Goal: Transaction & Acquisition: Obtain resource

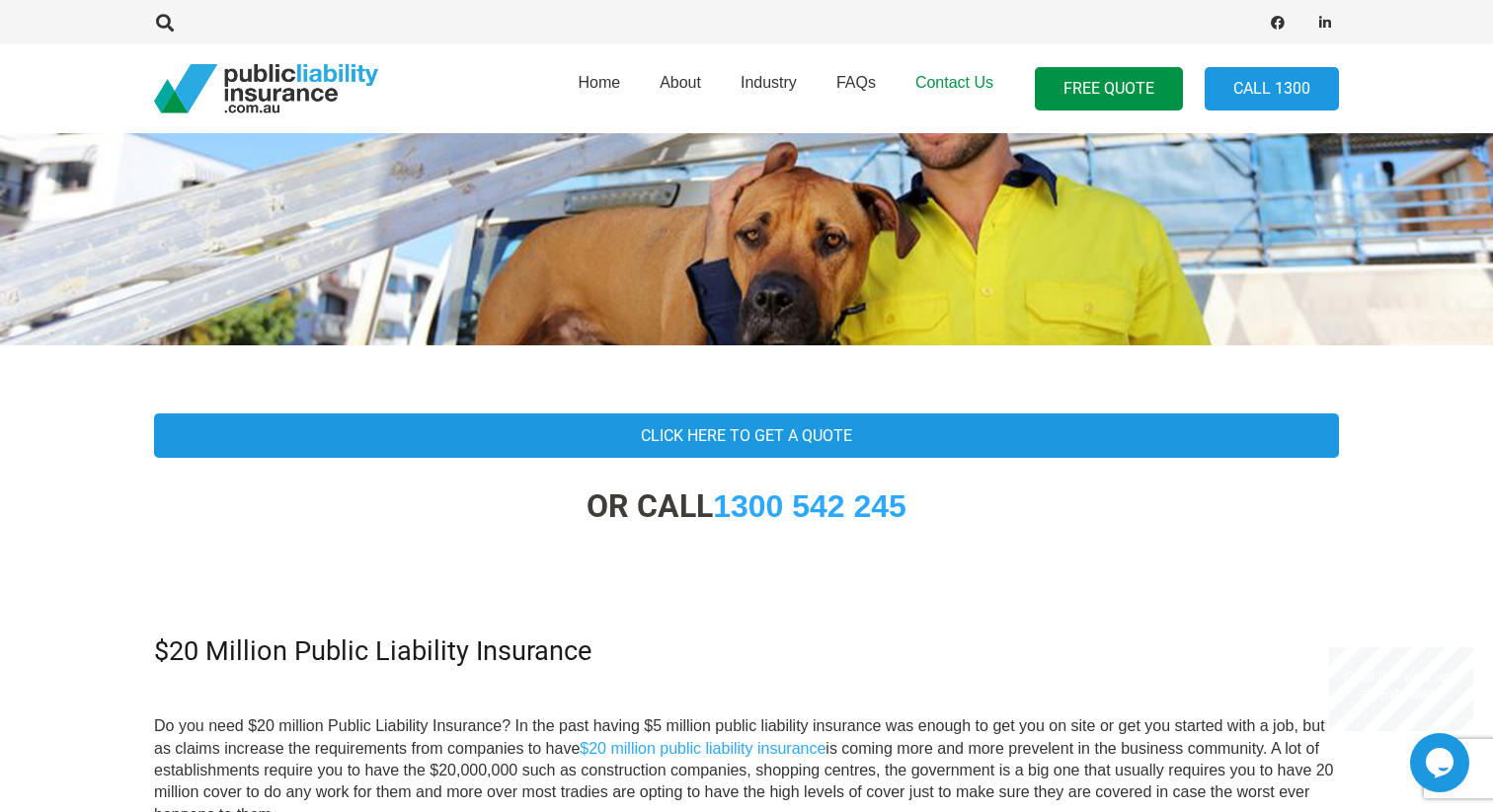
scroll to position [262, 0]
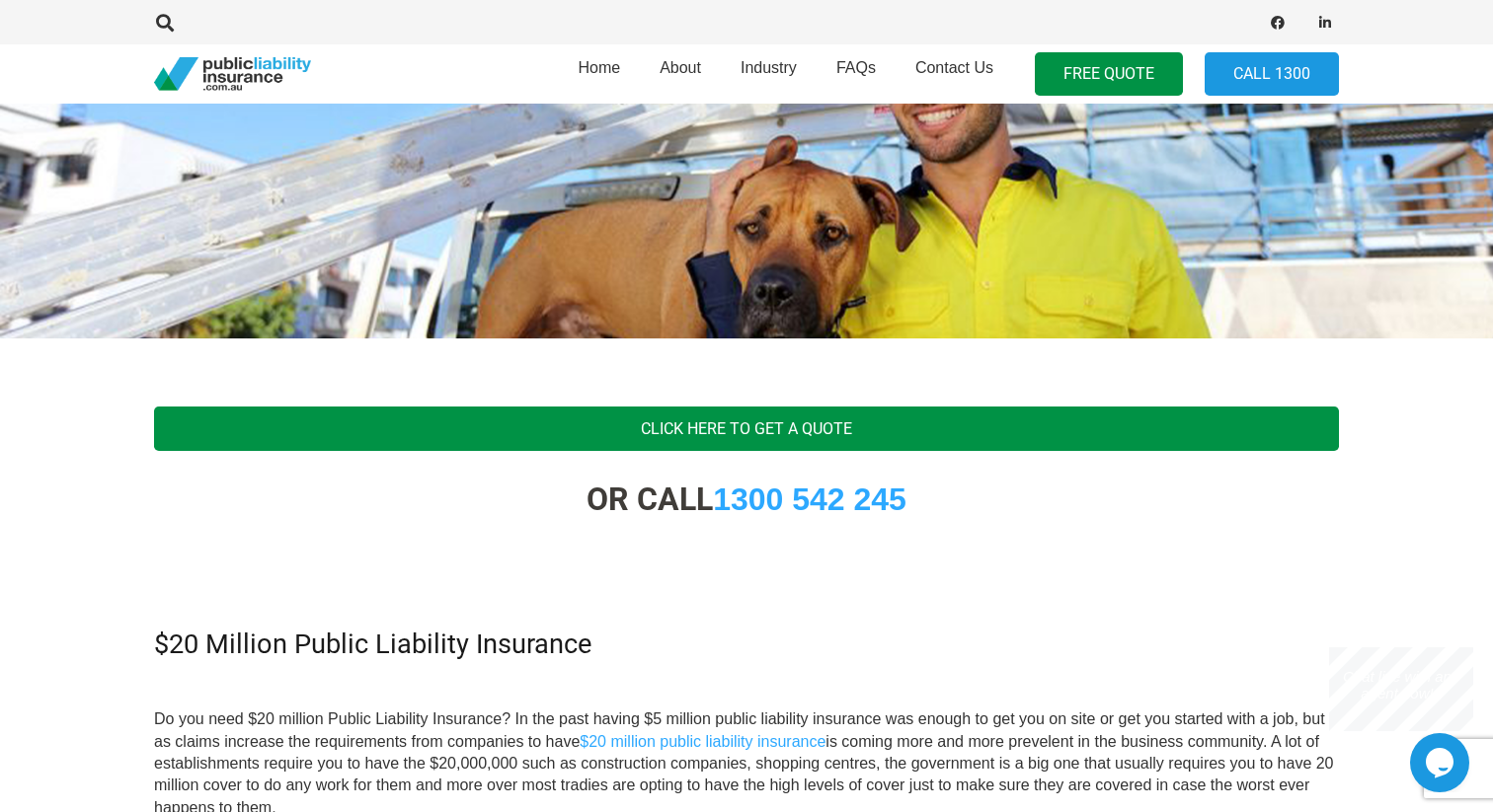
click at [757, 431] on link "Click Here To Get A Quote" at bounding box center [746, 428] width 1184 height 45
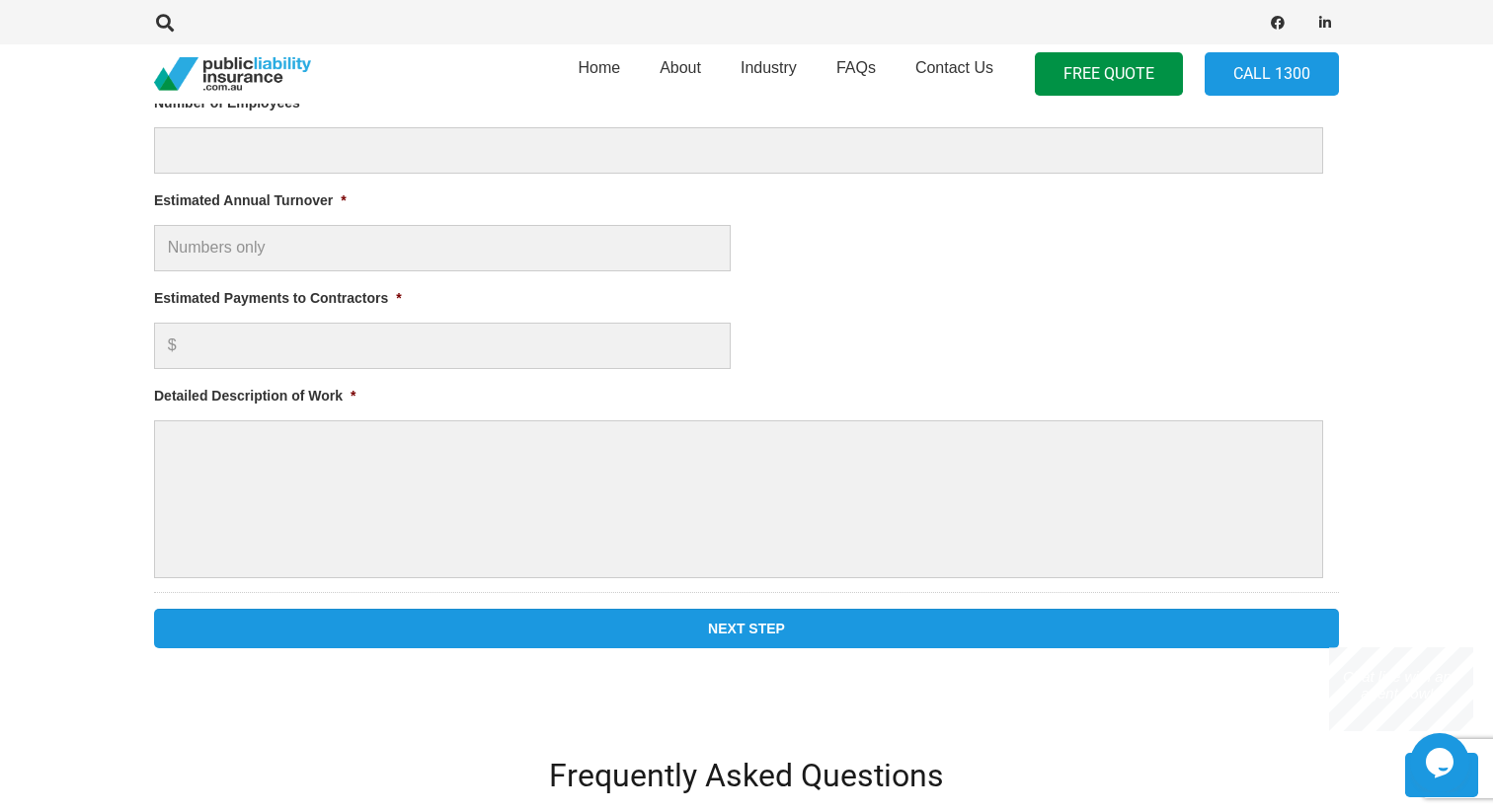
scroll to position [1281, 0]
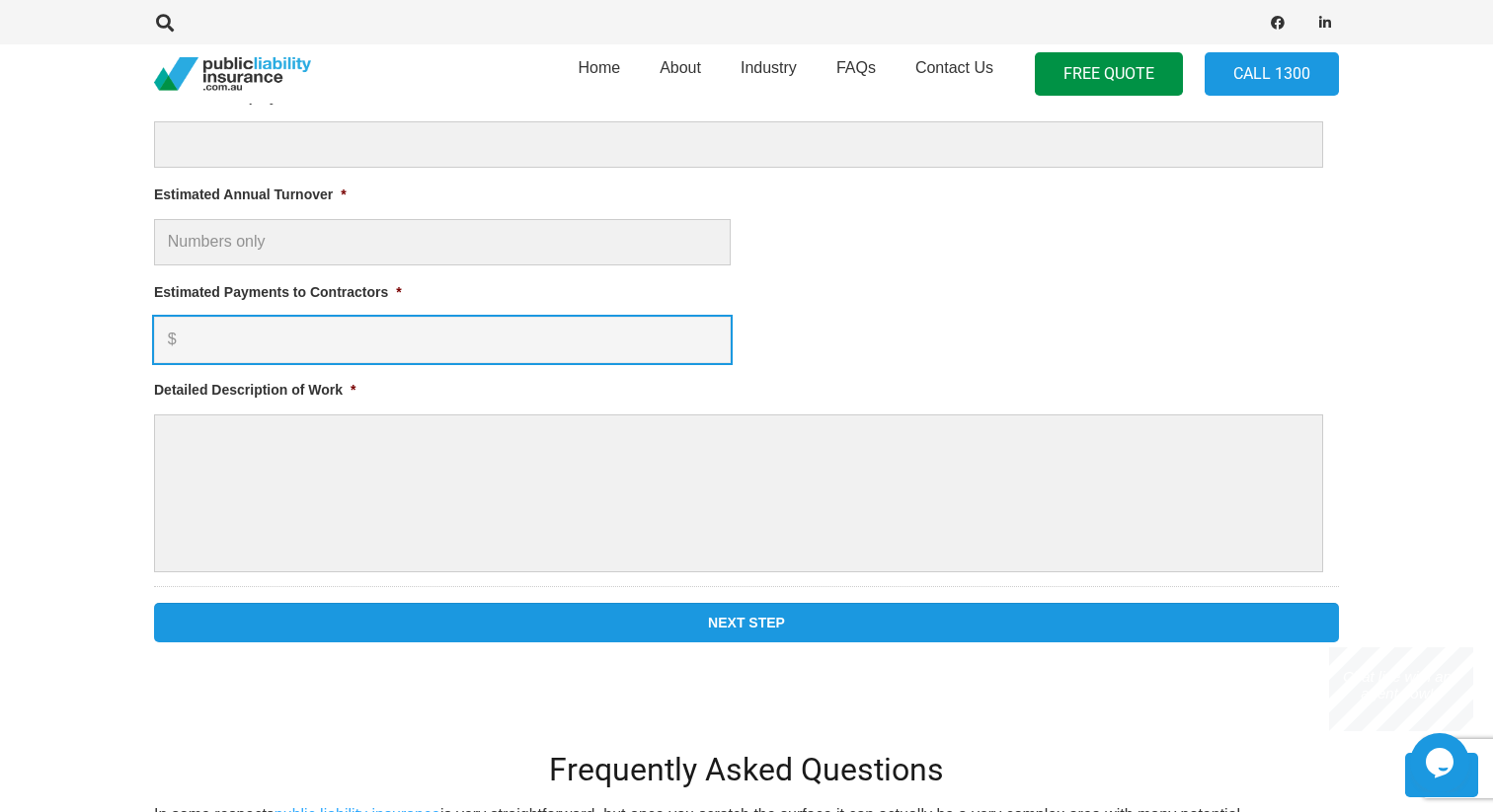
click at [324, 330] on input "Estimated Payments to Contractors *" at bounding box center [441, 339] width 576 height 47
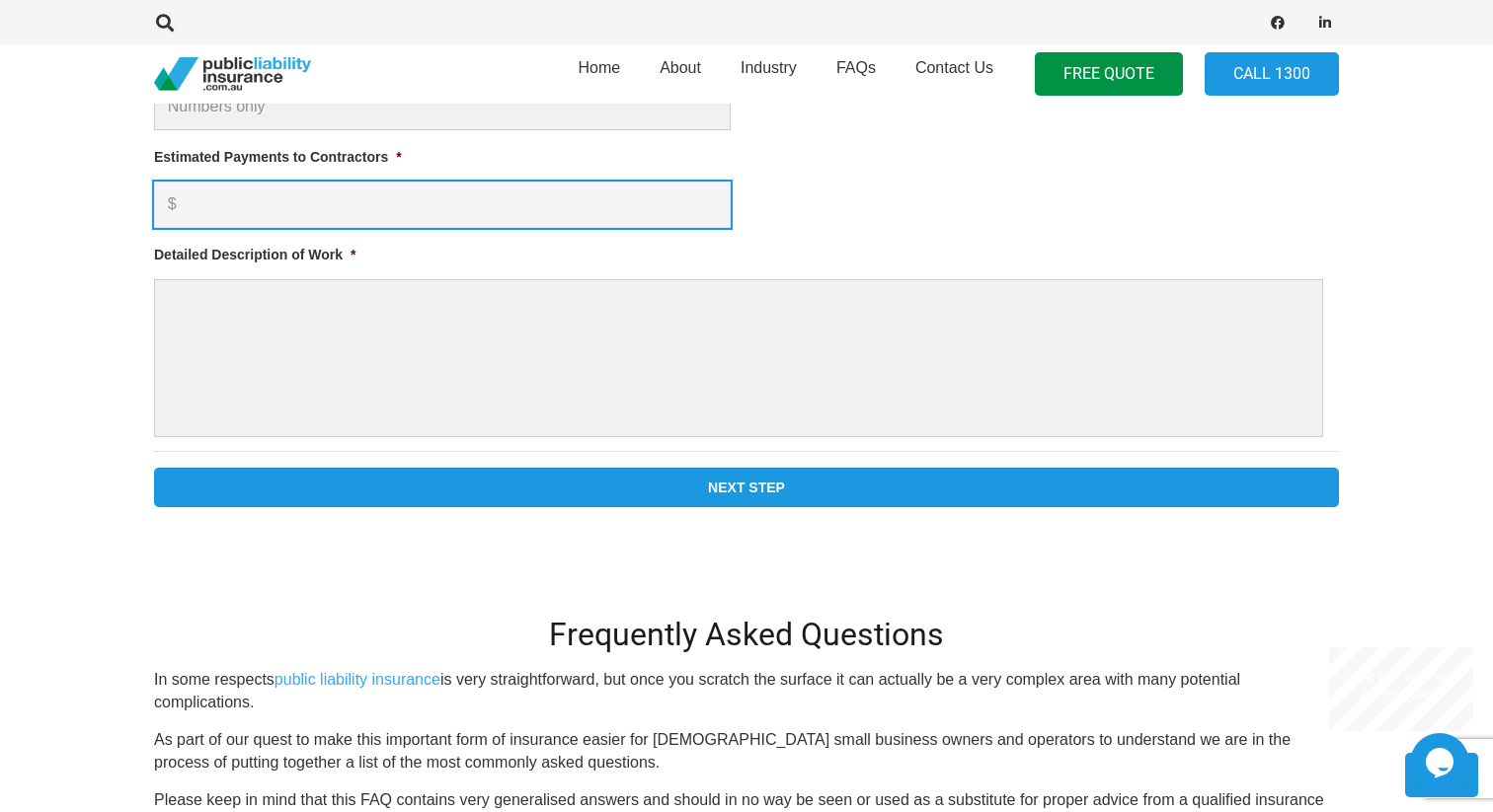
scroll to position [1225, 0]
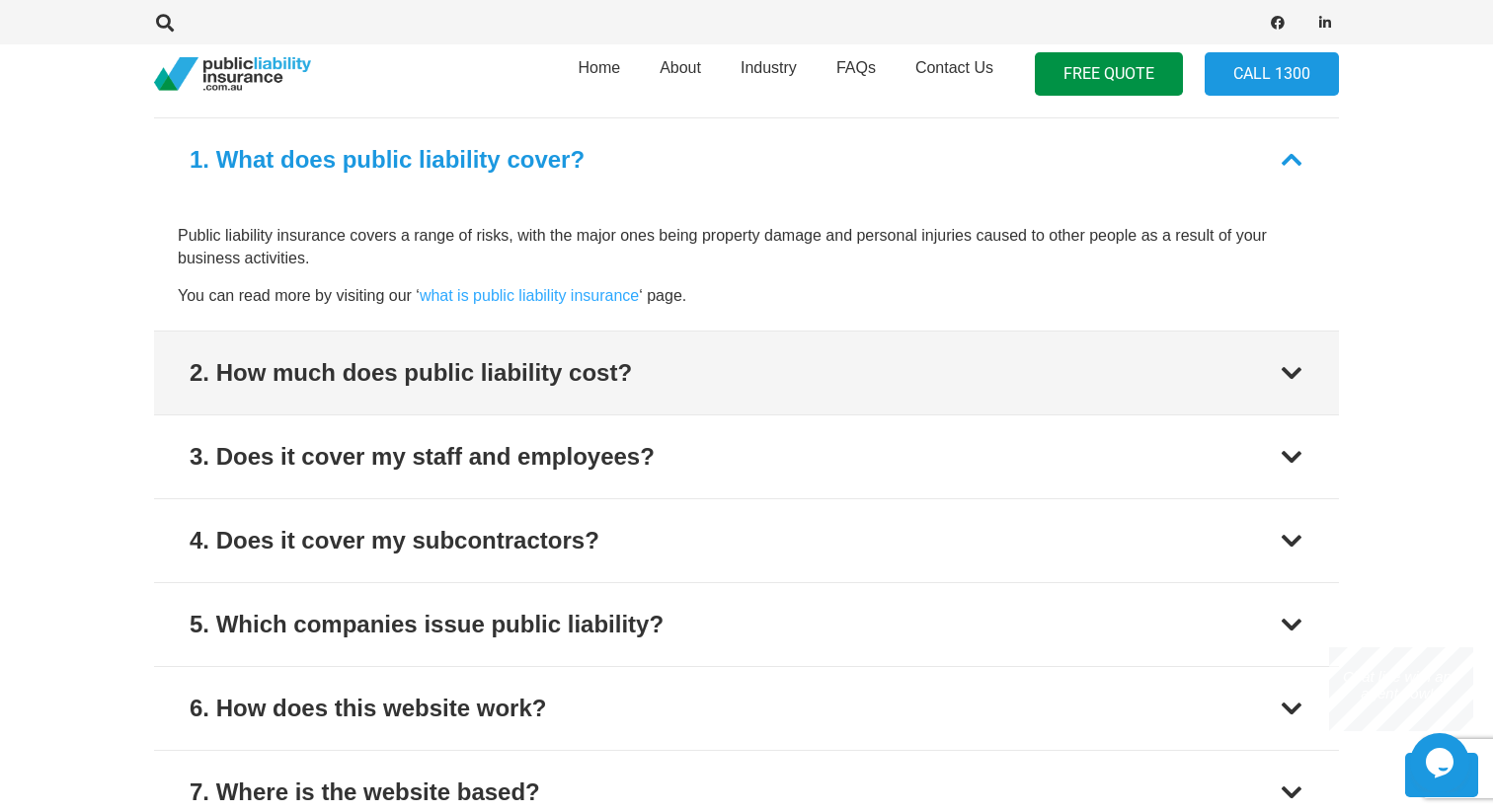
click at [334, 375] on div "2. How much does public liability cost?" at bounding box center [411, 373] width 442 height 36
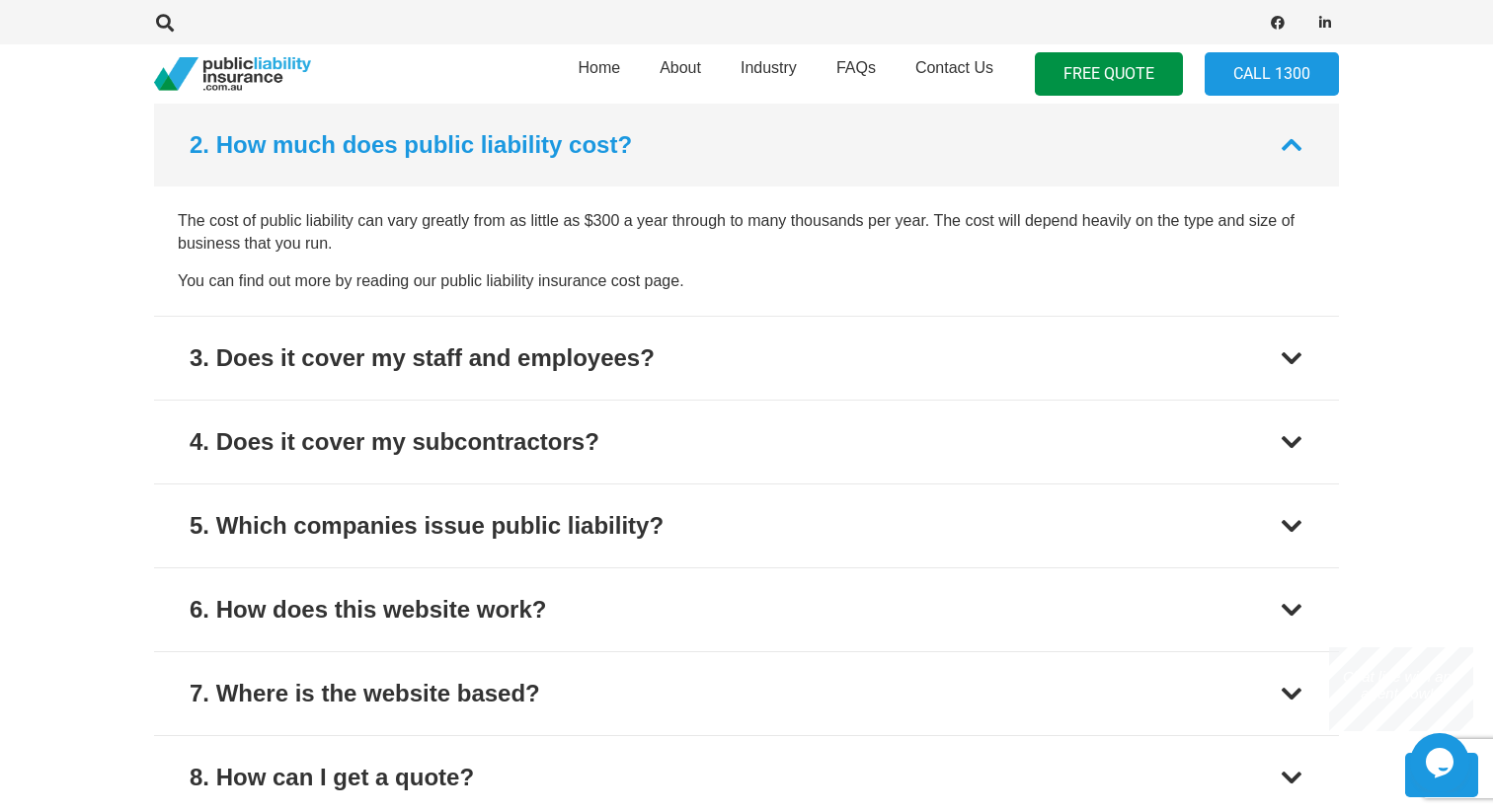
scroll to position [2284, 0]
